Goal: Check status: Check status

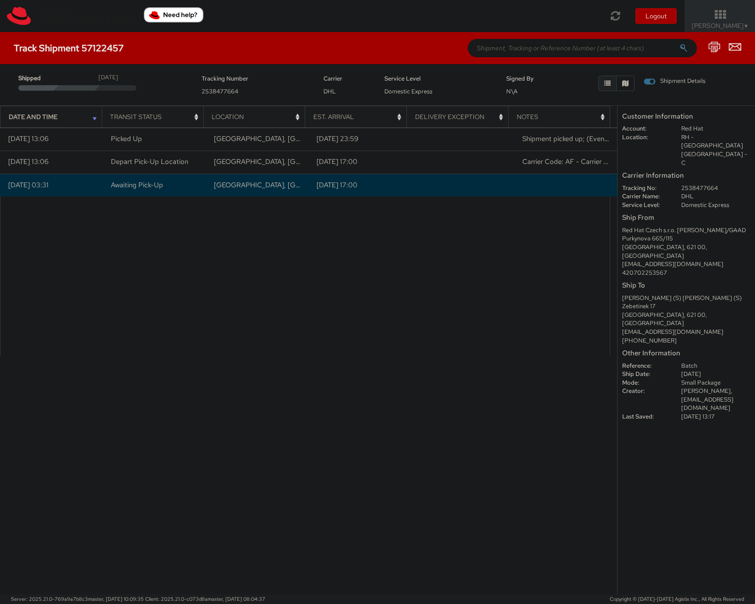
click at [68, 187] on td "10/14/2025 03:31" at bounding box center [51, 185] width 103 height 23
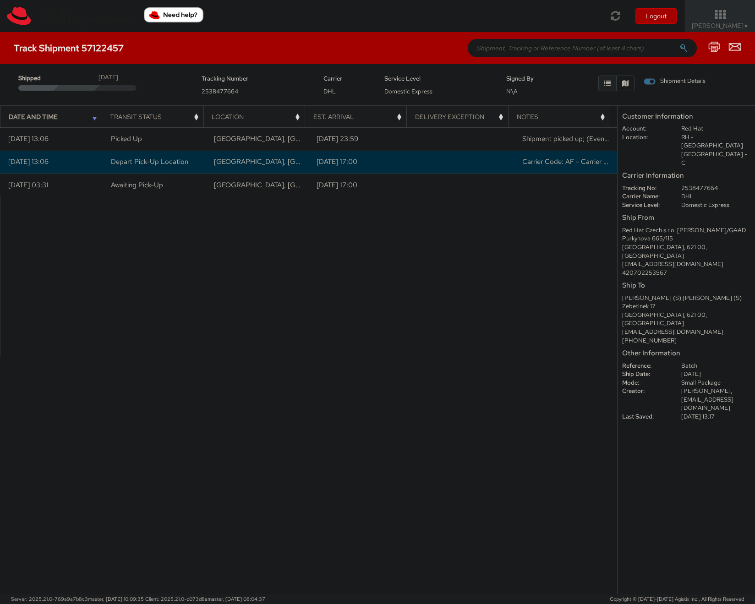
click at [478, 159] on td at bounding box center [462, 162] width 103 height 23
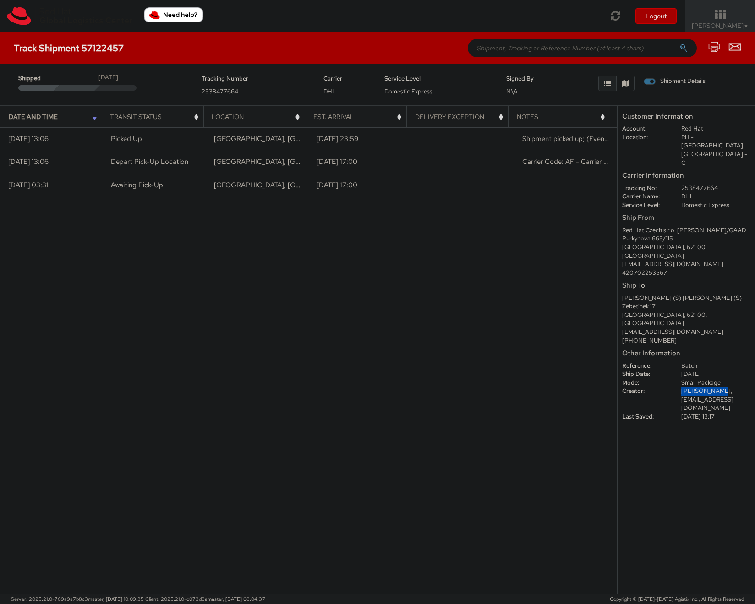
drag, startPoint x: 681, startPoint y: 358, endPoint x: 709, endPoint y: 359, distance: 28.4
click at [709, 387] on span "Filip Lizuch," at bounding box center [706, 391] width 51 height 8
drag, startPoint x: 683, startPoint y: 171, endPoint x: 712, endPoint y: 170, distance: 28.9
click at [712, 184] on dd "2538477664" at bounding box center [715, 188] width 83 height 9
drag, startPoint x: 717, startPoint y: 170, endPoint x: 679, endPoint y: 169, distance: 38.0
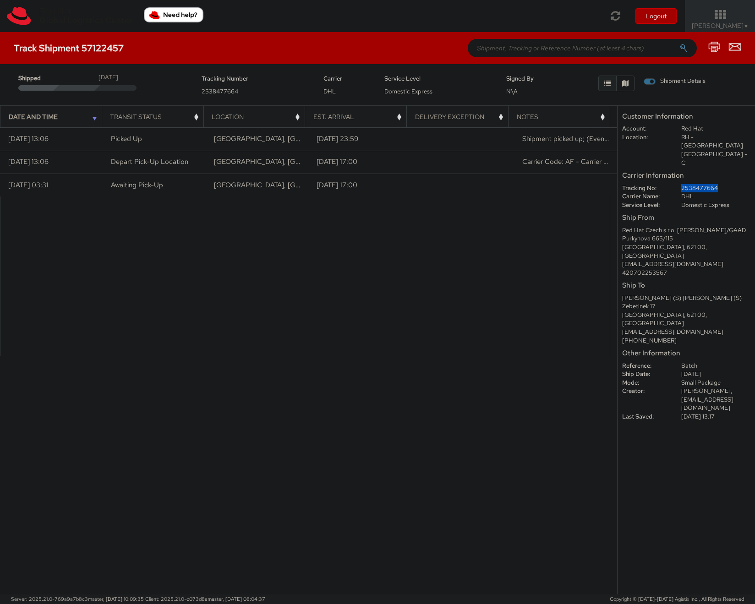
click at [679, 184] on dd "2538477664" at bounding box center [715, 188] width 83 height 9
